Goal: Navigation & Orientation: Find specific page/section

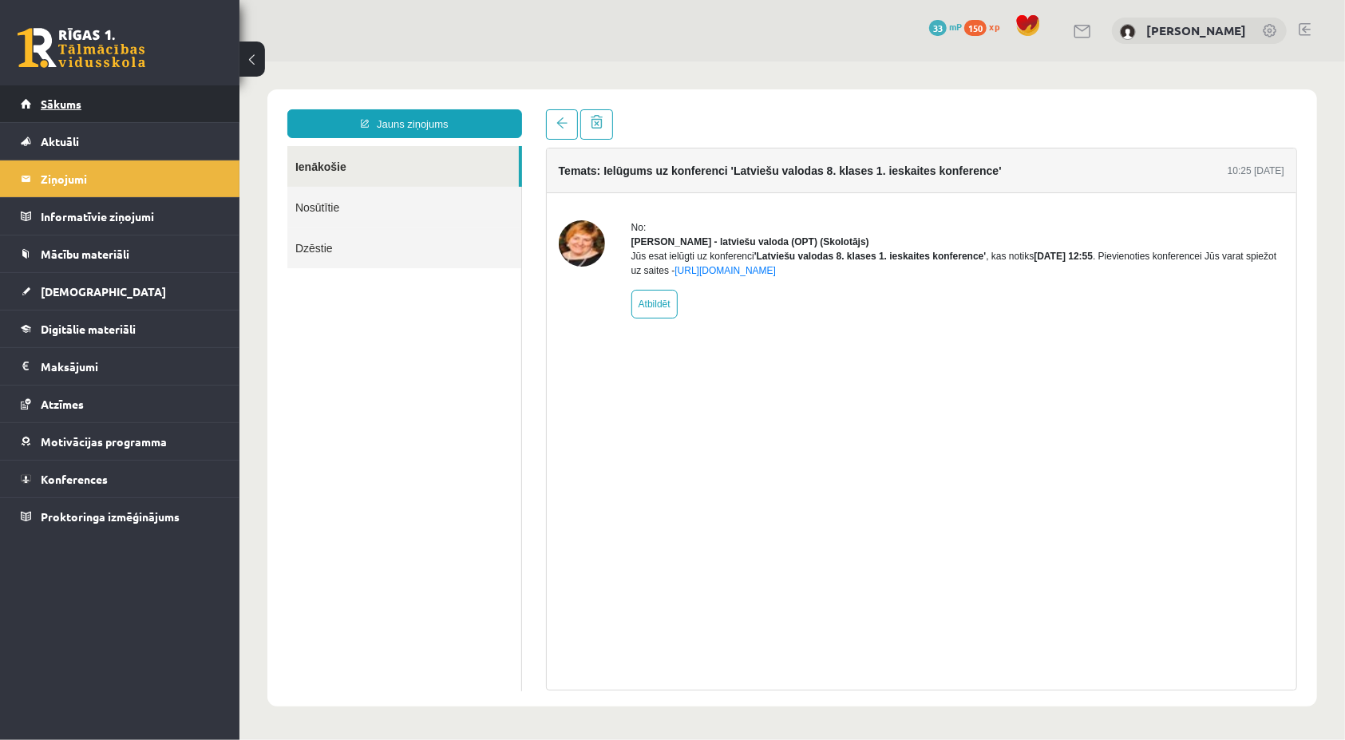
click at [61, 114] on link "Sākums" at bounding box center [120, 103] width 199 height 37
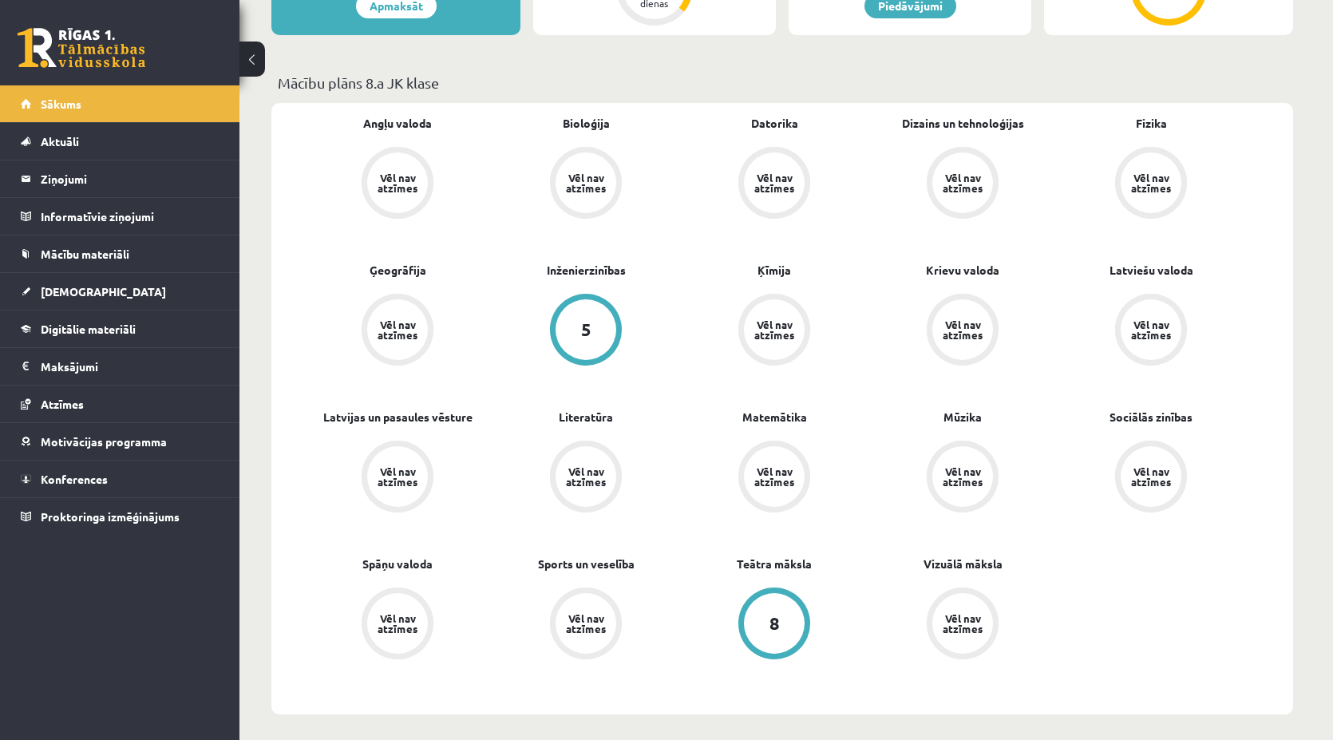
scroll to position [479, 0]
